Goal: Use online tool/utility: Utilize a website feature to perform a specific function

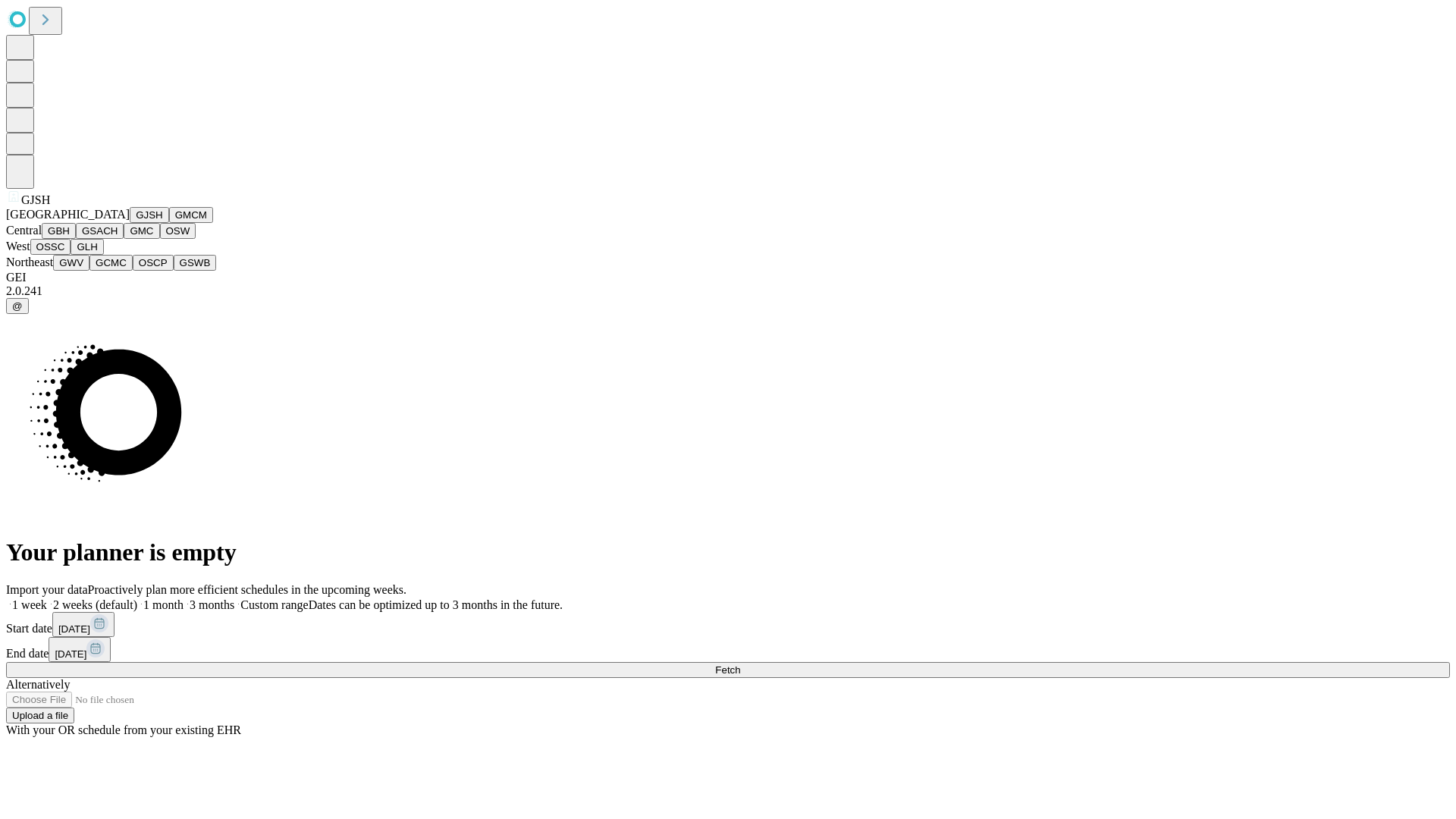
click at [129, 223] on button "GJSH" at bounding box center [149, 214] width 40 height 16
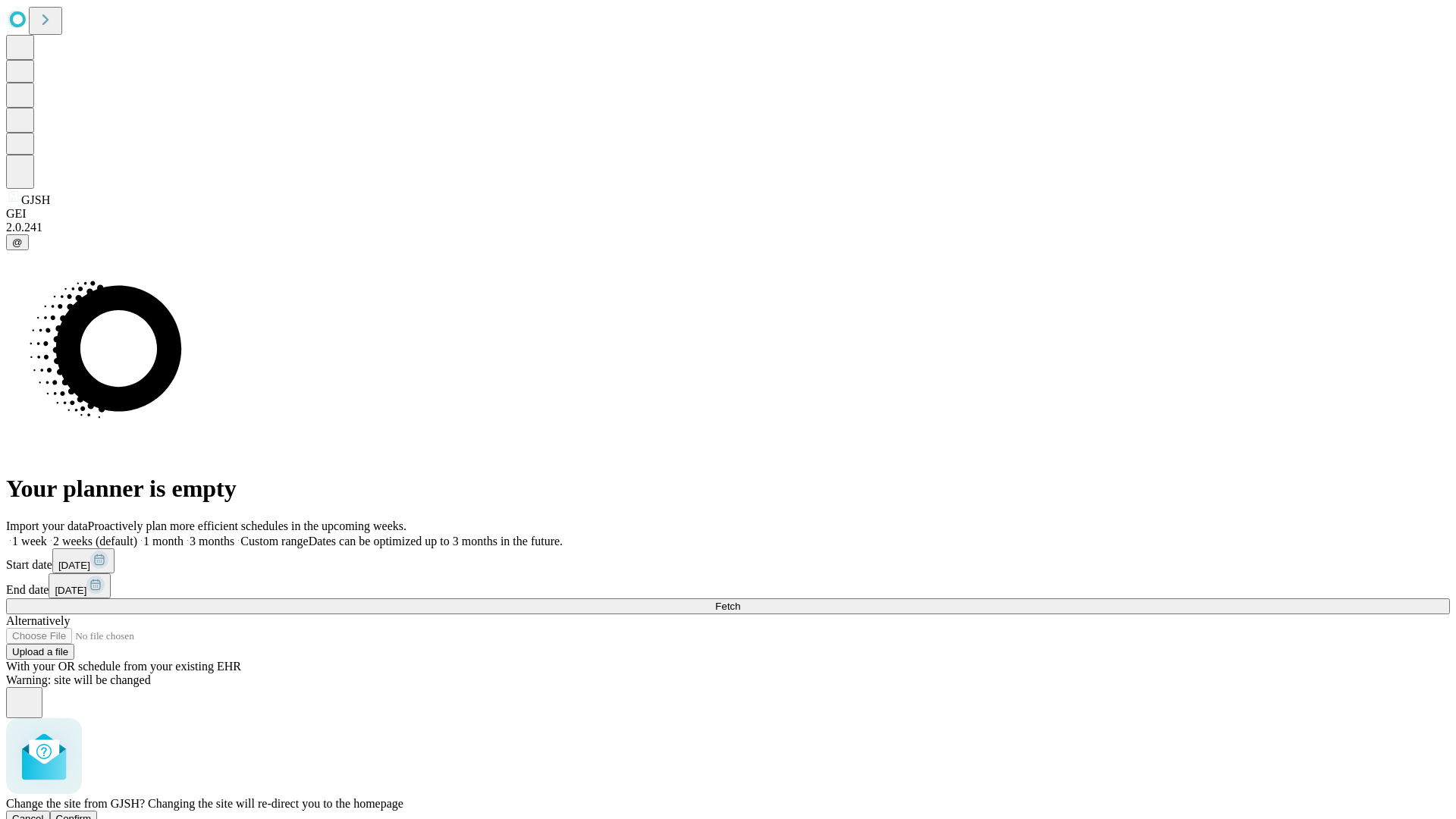
click at [92, 813] on span "Confirm" at bounding box center [74, 819] width 36 height 12
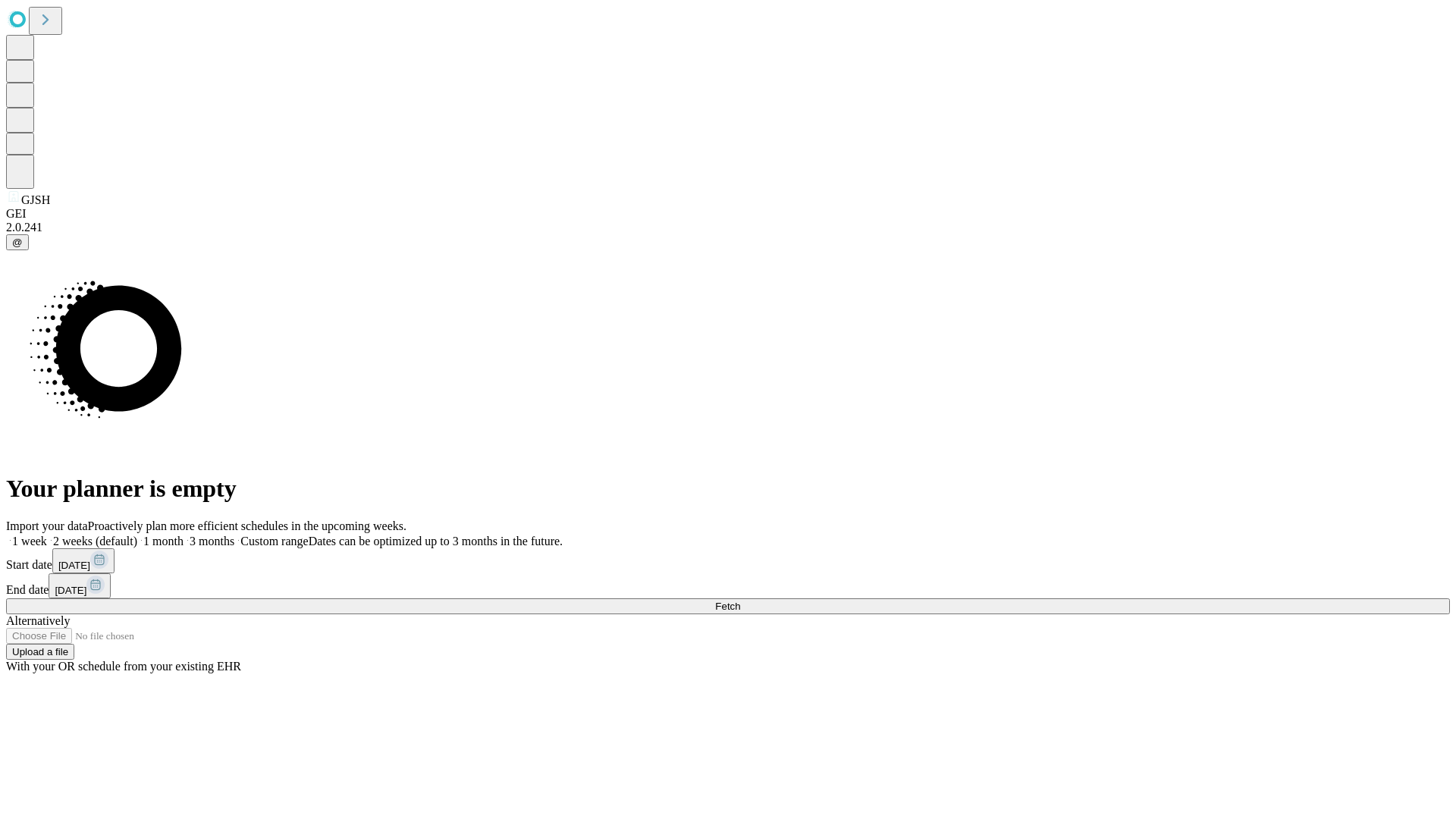
click at [137, 534] on label "2 weeks (default)" at bounding box center [92, 541] width 90 height 13
click at [740, 601] on span "Fetch" at bounding box center [728, 607] width 25 height 12
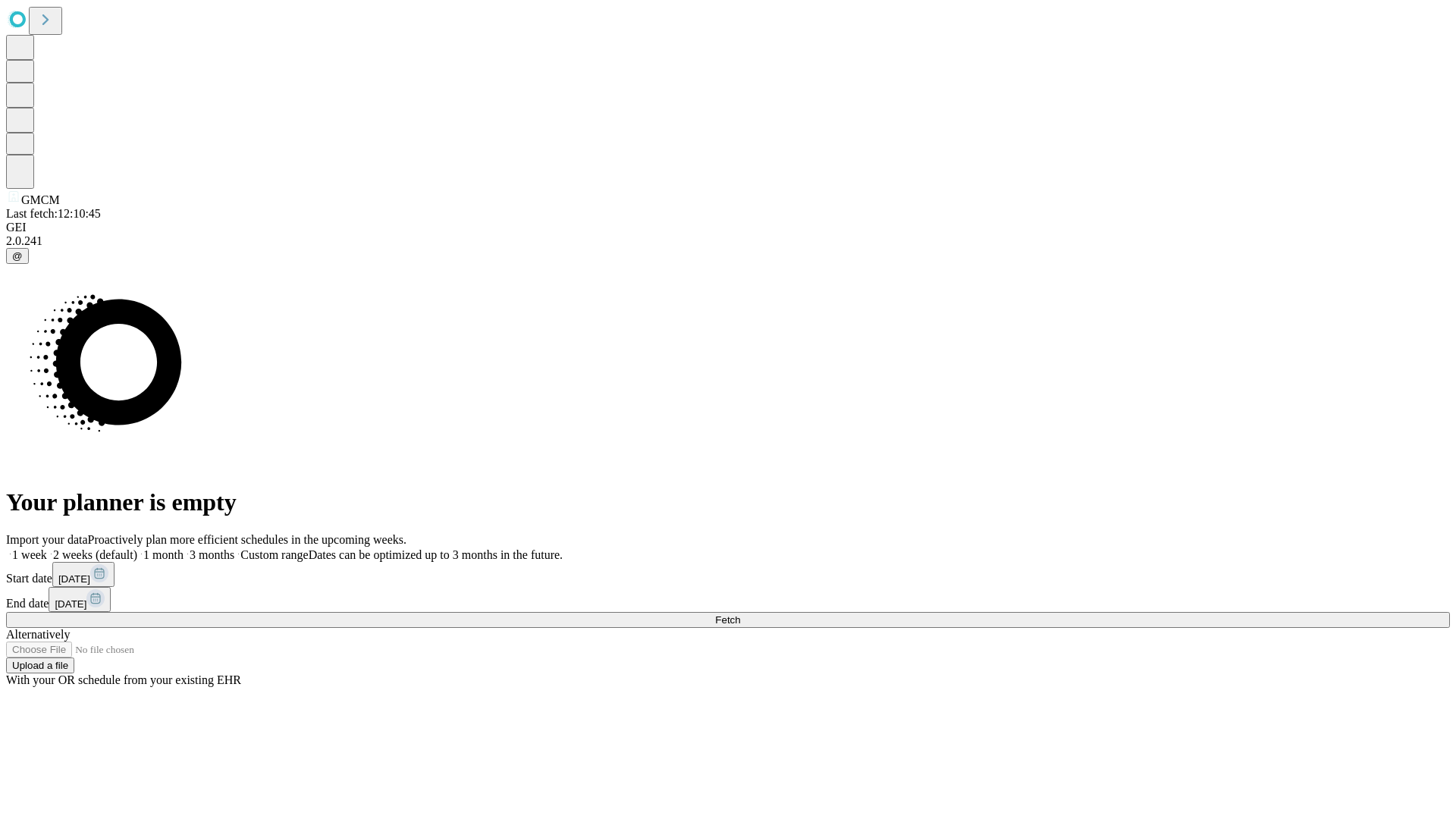
click at [137, 548] on label "2 weeks (default)" at bounding box center [92, 555] width 90 height 13
click at [740, 614] on span "Fetch" at bounding box center [728, 620] width 25 height 12
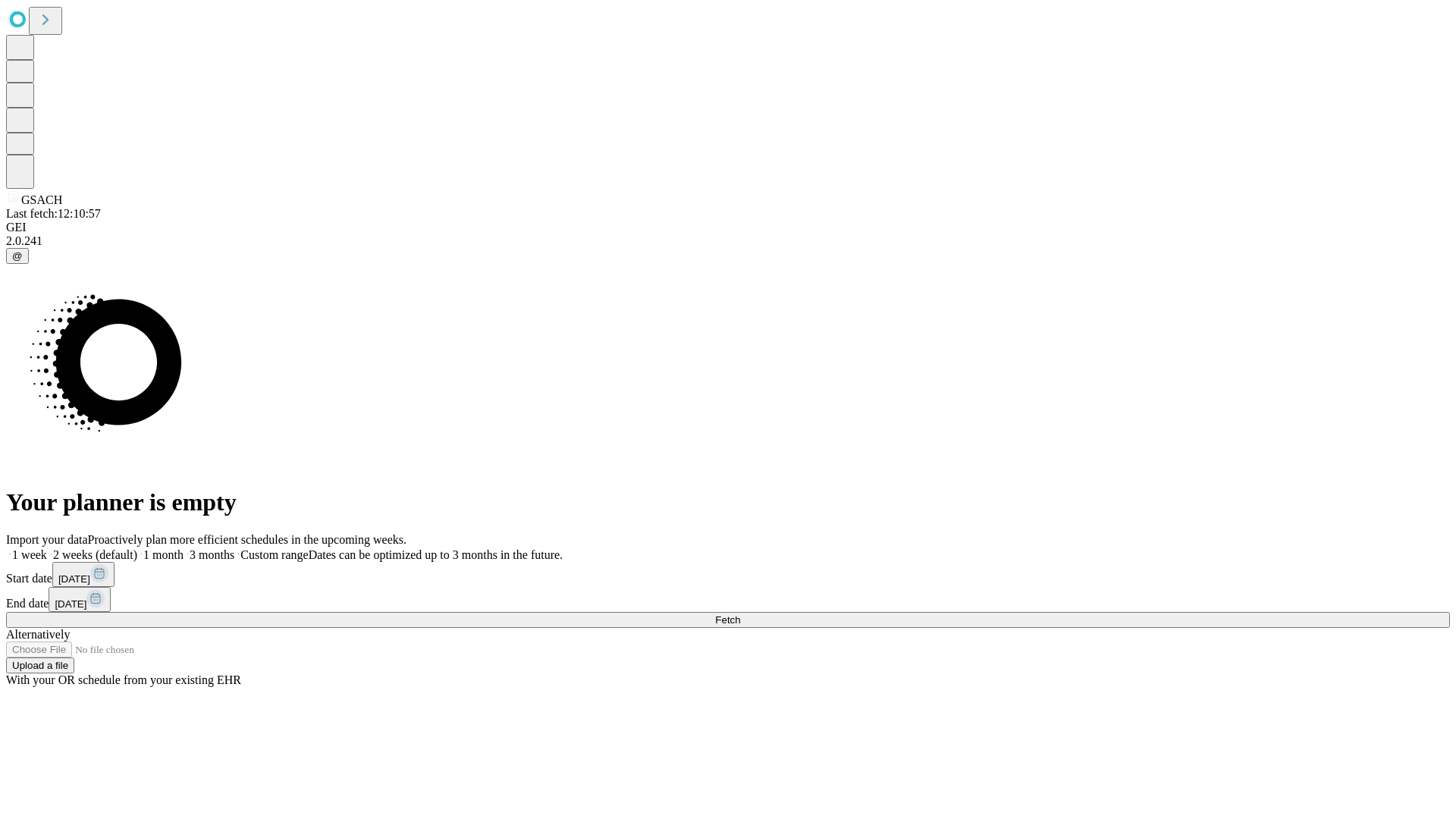
click at [137, 548] on label "2 weeks (default)" at bounding box center [92, 555] width 90 height 13
click at [740, 614] on span "Fetch" at bounding box center [728, 620] width 25 height 12
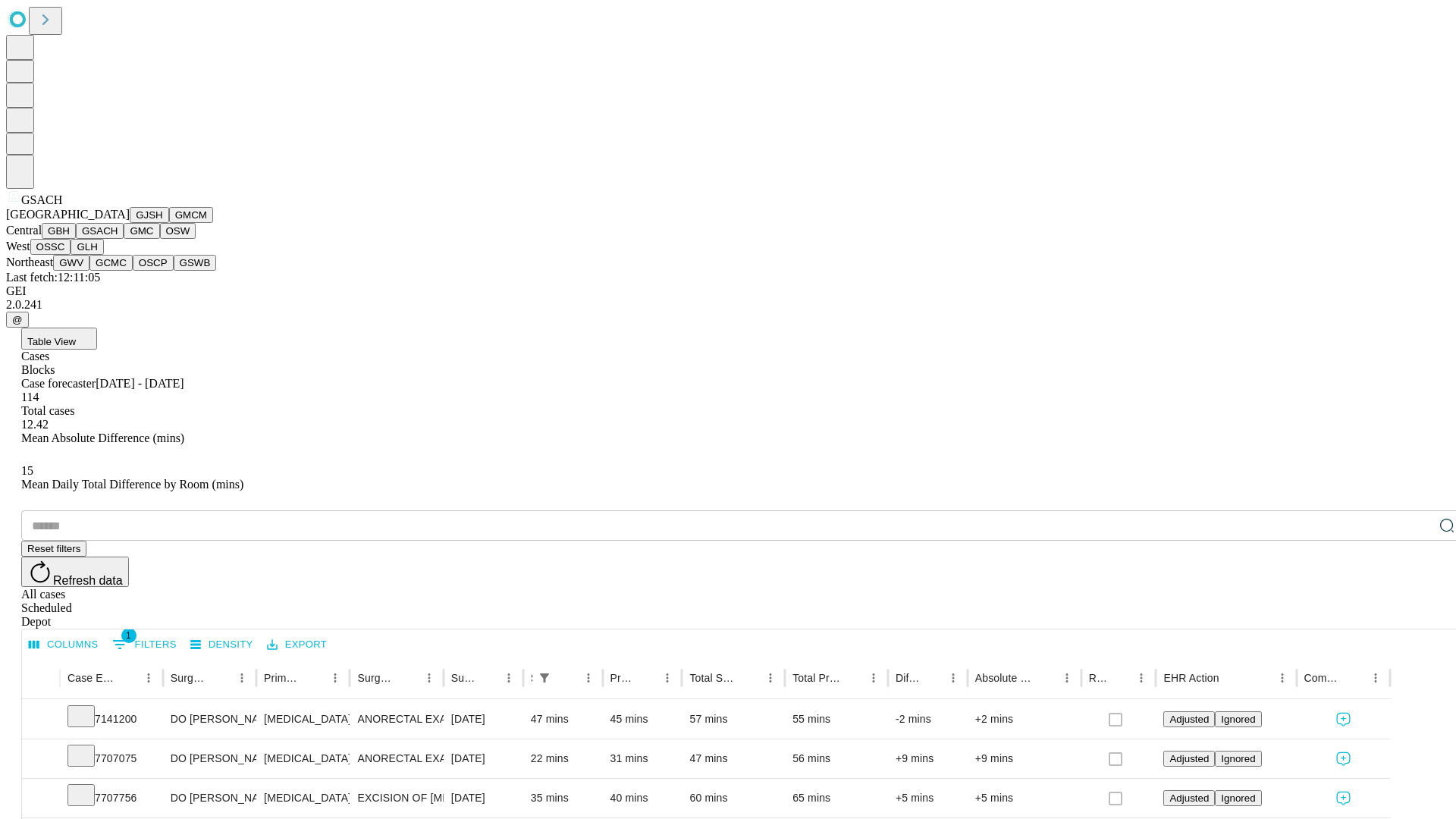
click at [124, 239] on button "GMC" at bounding box center [141, 231] width 36 height 16
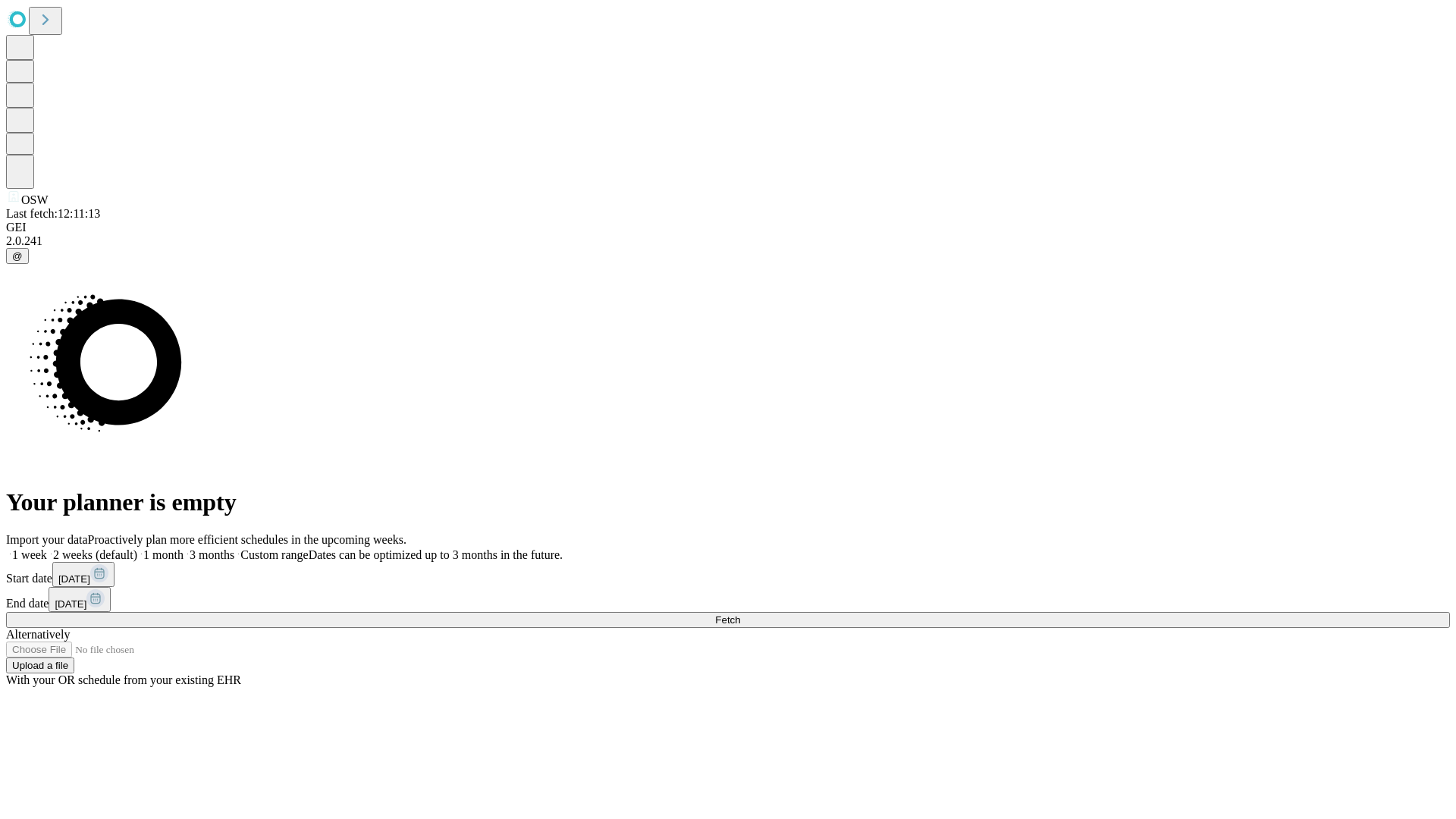
click at [137, 548] on label "2 weeks (default)" at bounding box center [92, 555] width 90 height 13
click at [740, 614] on span "Fetch" at bounding box center [728, 620] width 25 height 12
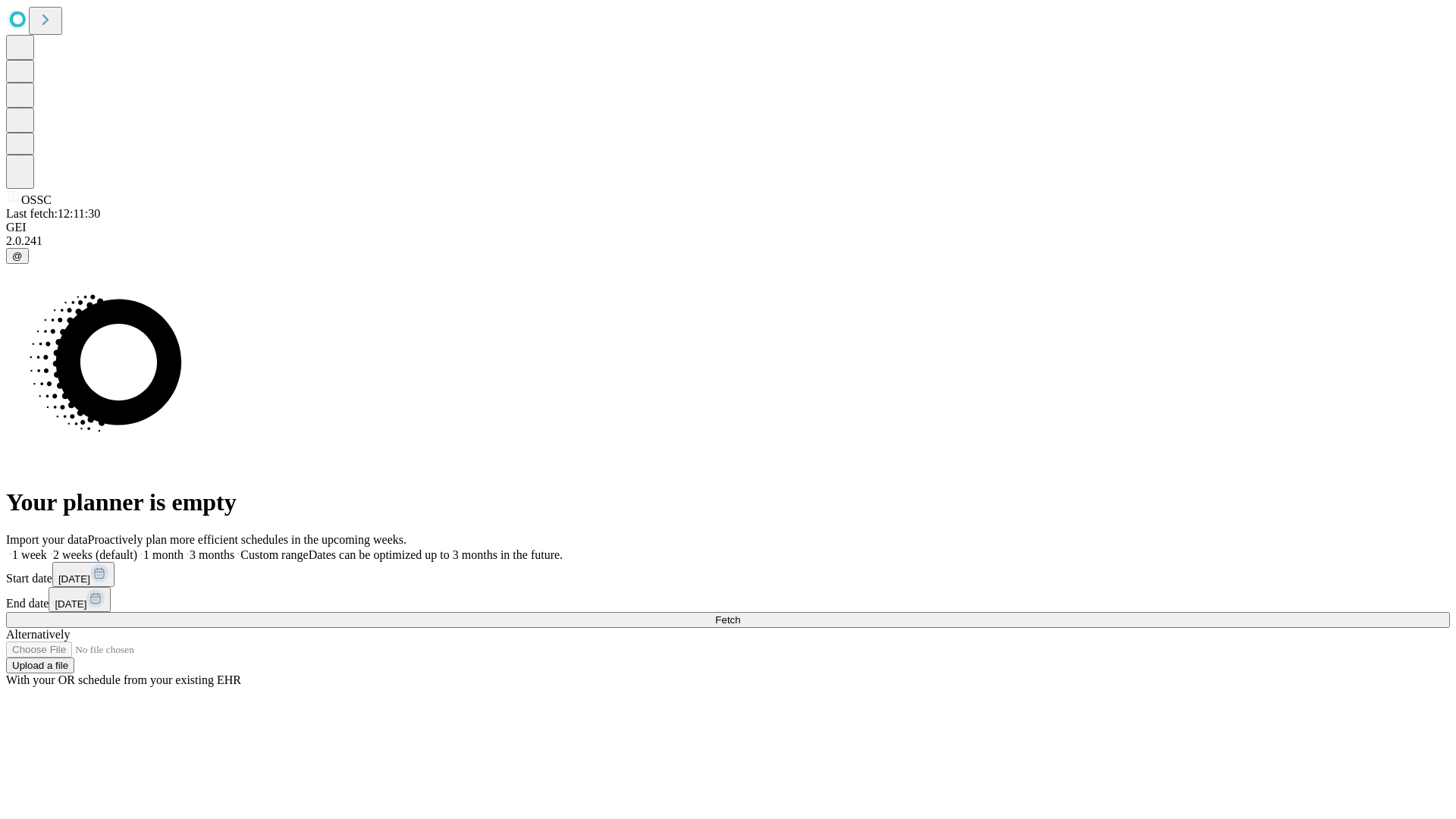
click at [137, 548] on label "2 weeks (default)" at bounding box center [92, 555] width 90 height 13
click at [740, 614] on span "Fetch" at bounding box center [728, 620] width 25 height 12
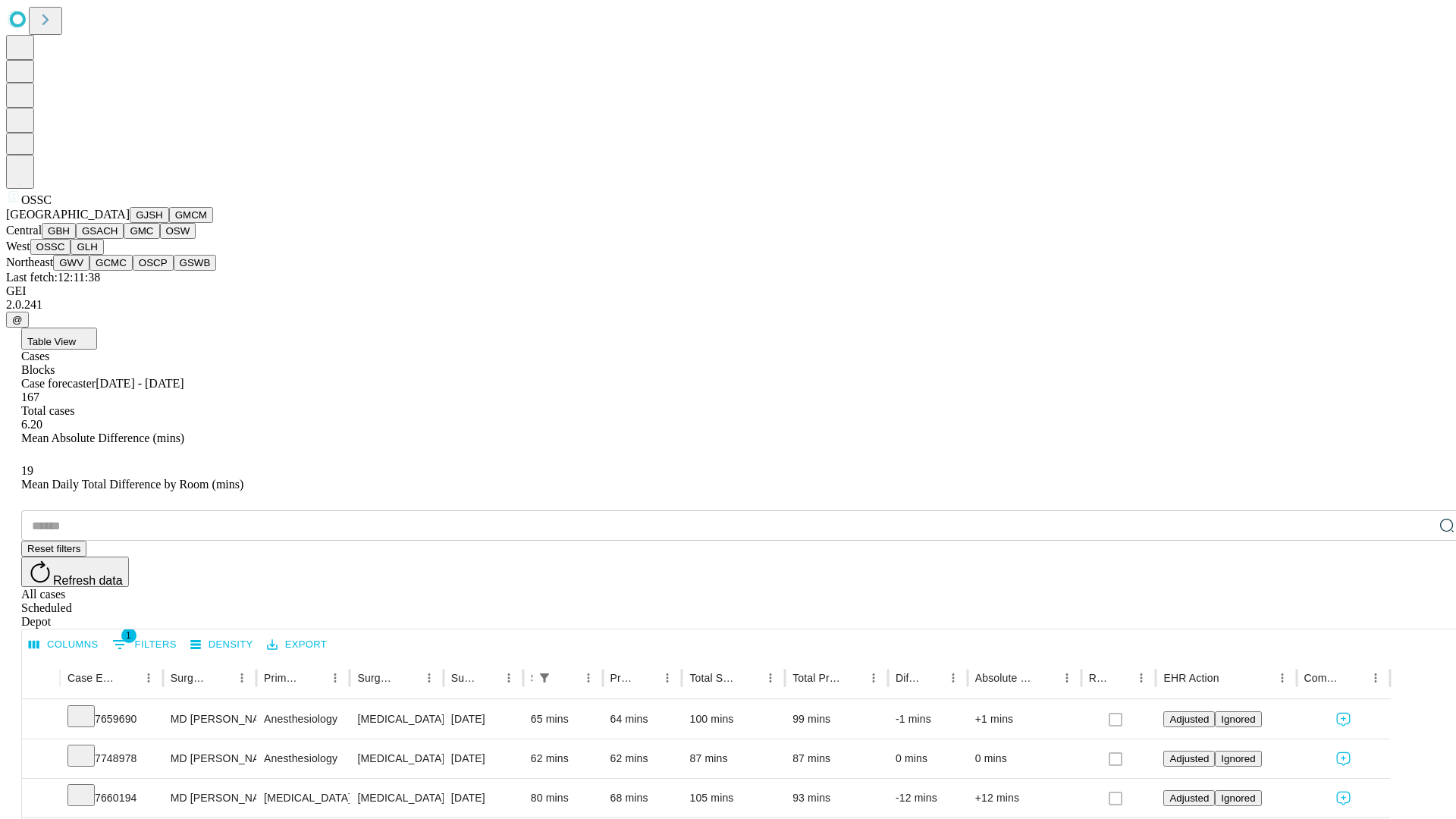
click at [103, 255] on button "GLH" at bounding box center [86, 246] width 32 height 16
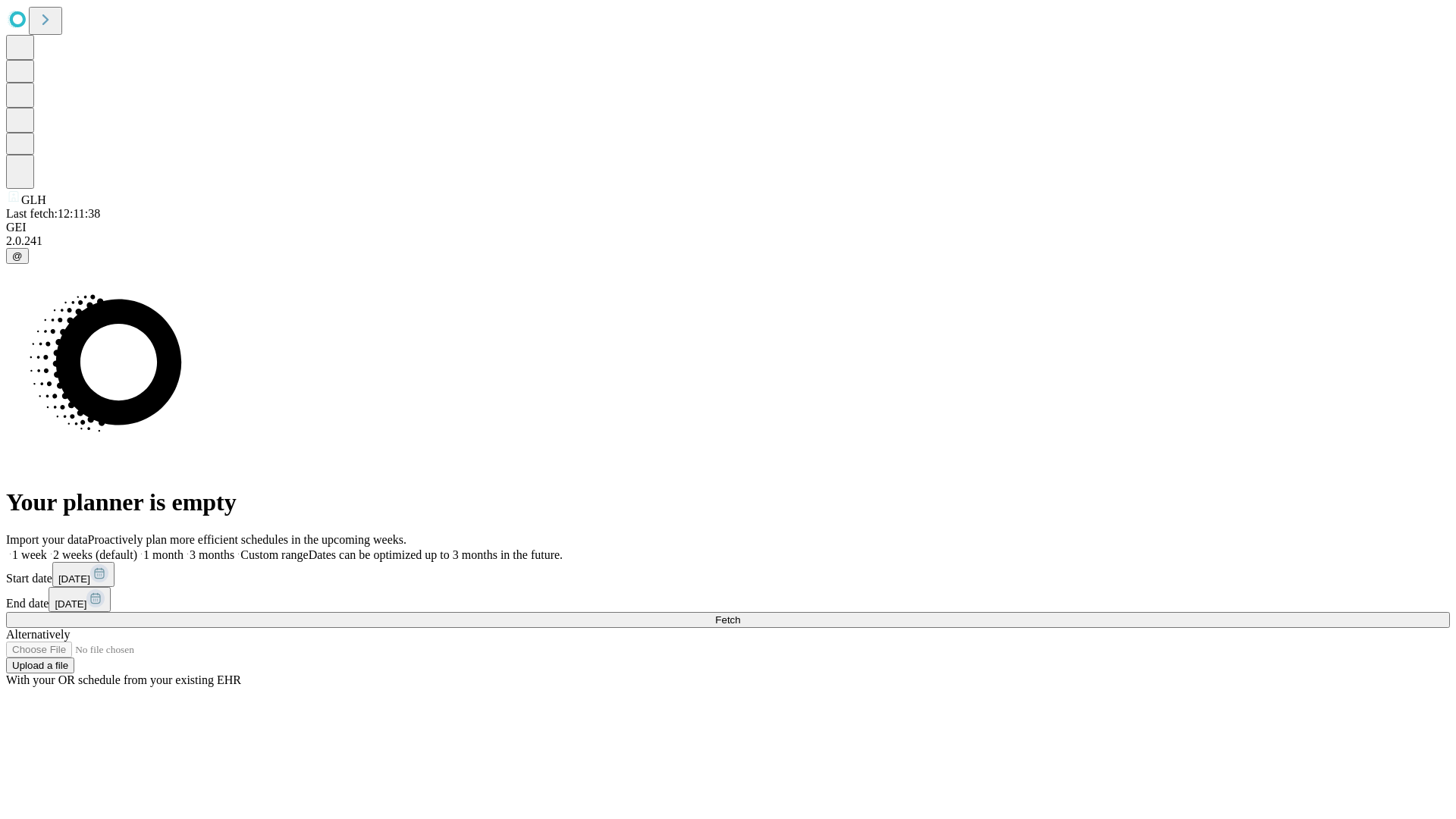
click at [137, 548] on label "2 weeks (default)" at bounding box center [92, 555] width 90 height 13
click at [740, 614] on span "Fetch" at bounding box center [728, 620] width 25 height 12
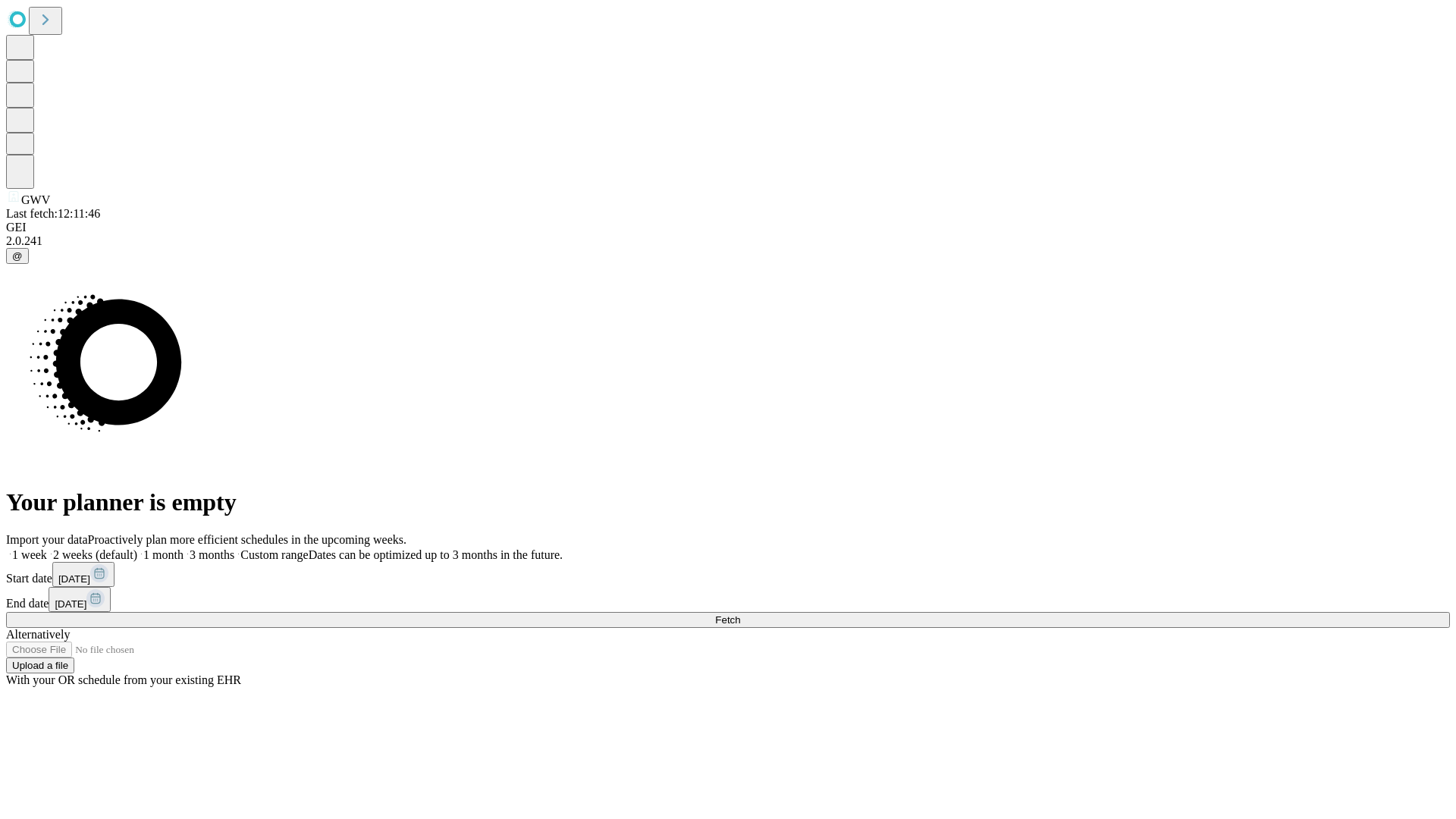
click at [740, 614] on span "Fetch" at bounding box center [728, 620] width 25 height 12
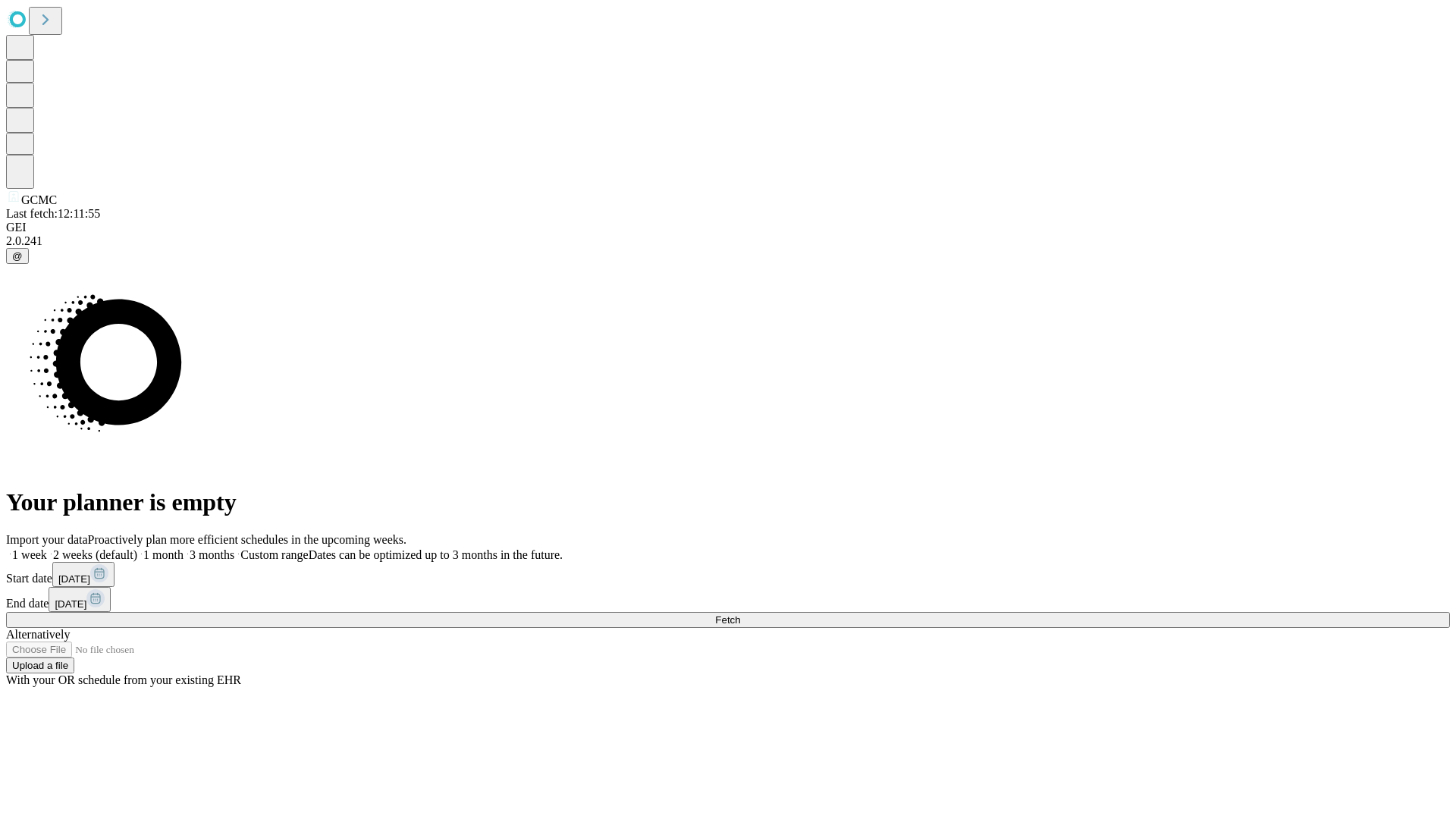
click at [137, 548] on label "2 weeks (default)" at bounding box center [92, 555] width 90 height 13
click at [740, 614] on span "Fetch" at bounding box center [728, 620] width 25 height 12
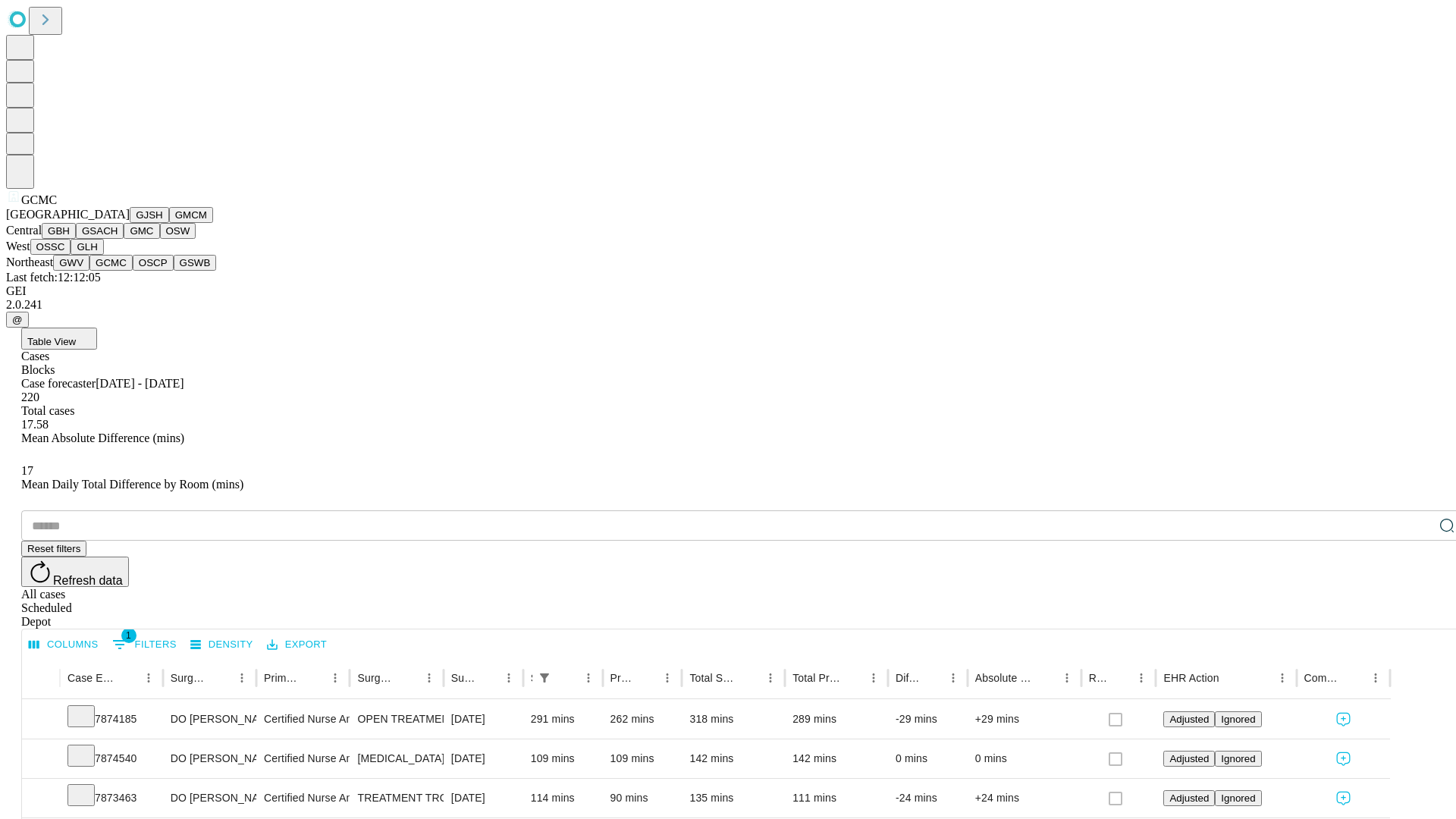
click at [133, 271] on button "OSCP" at bounding box center [153, 262] width 41 height 16
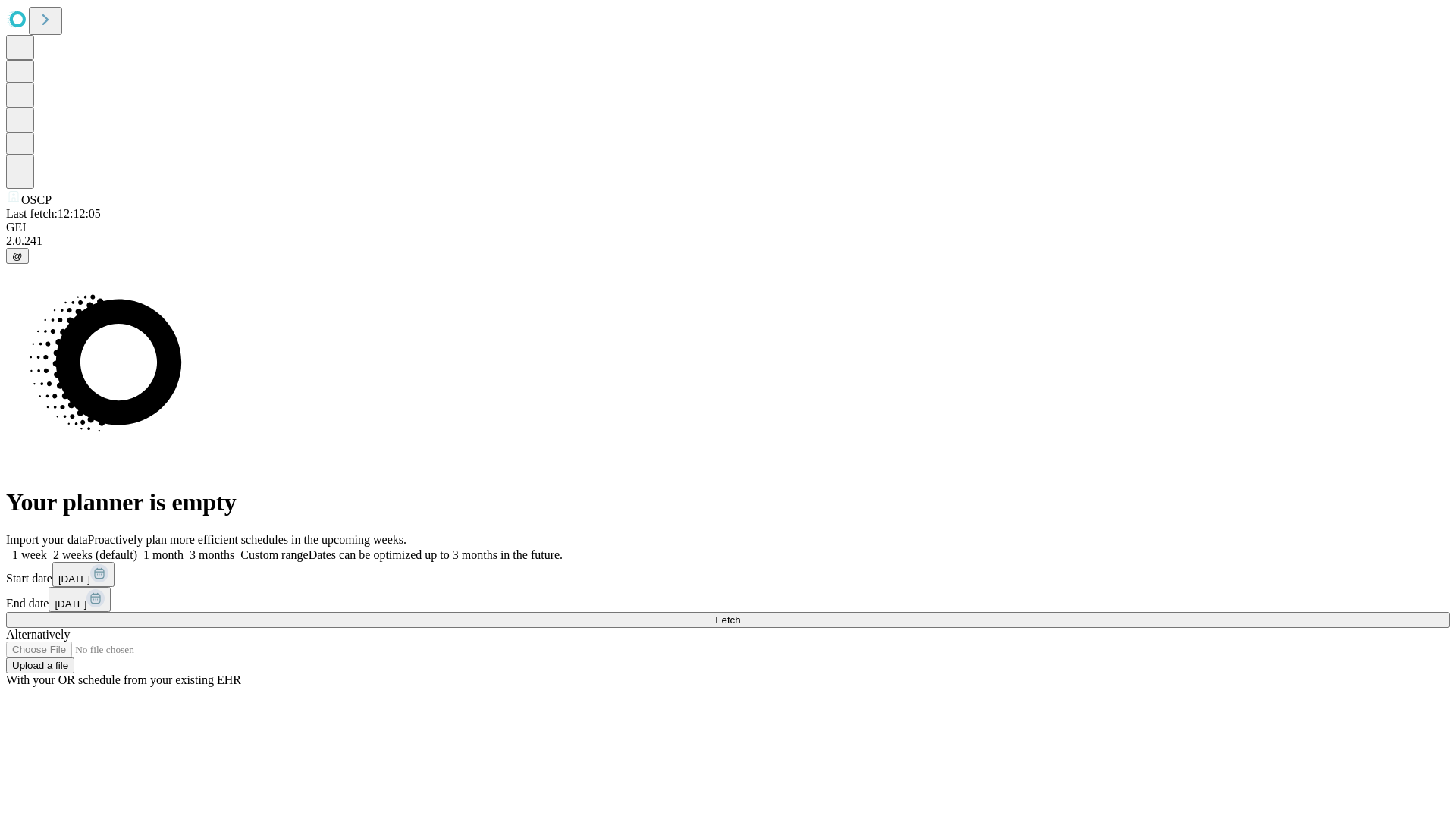
click at [137, 548] on label "2 weeks (default)" at bounding box center [92, 555] width 90 height 13
click at [740, 614] on span "Fetch" at bounding box center [728, 620] width 25 height 12
